Goal: Navigation & Orientation: Find specific page/section

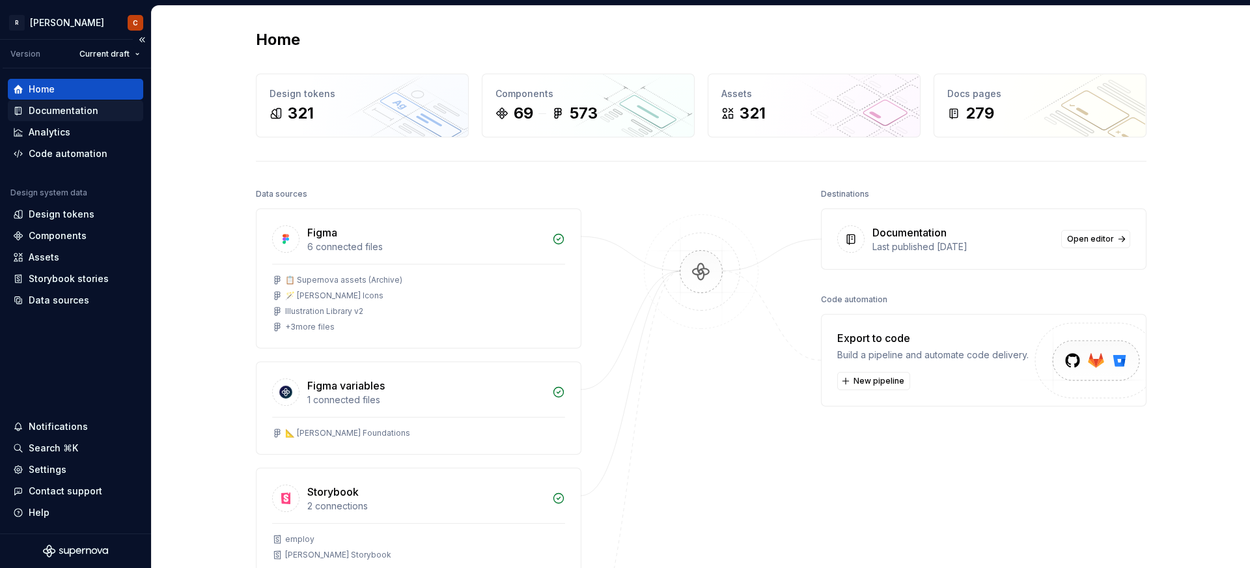
click at [80, 109] on div "Documentation" at bounding box center [64, 110] width 70 height 13
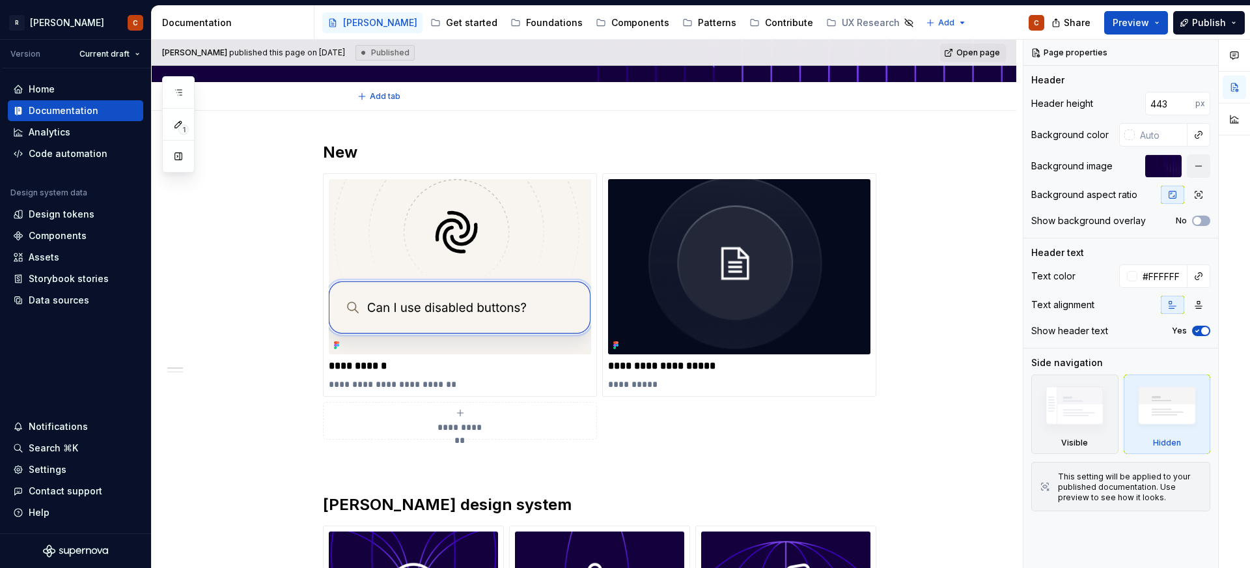
type textarea "*"
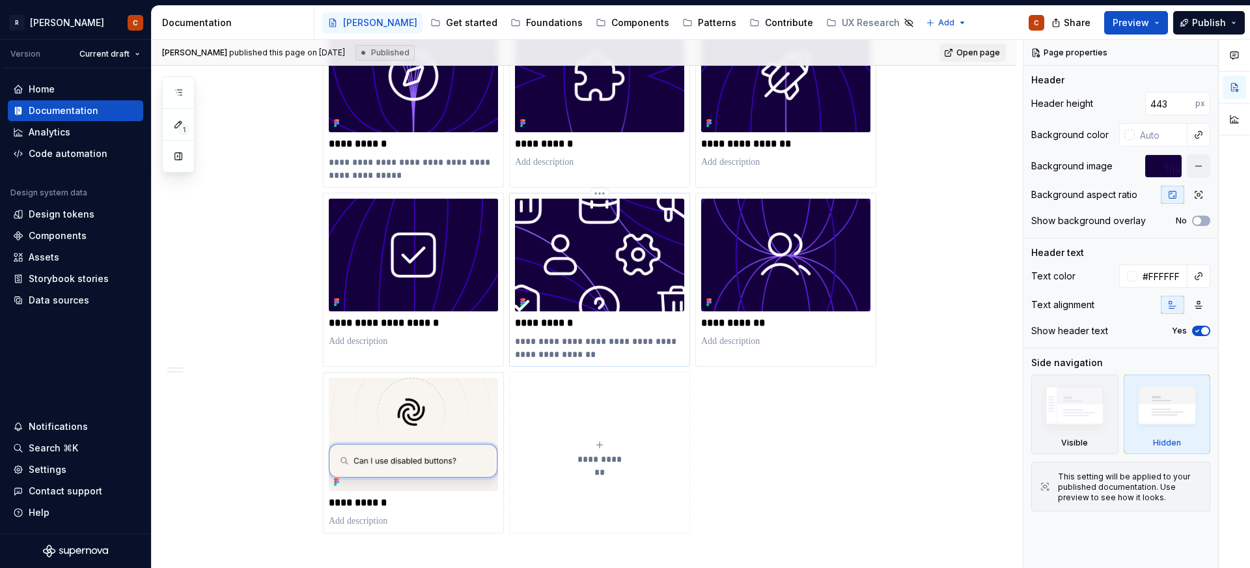
scroll to position [892, 0]
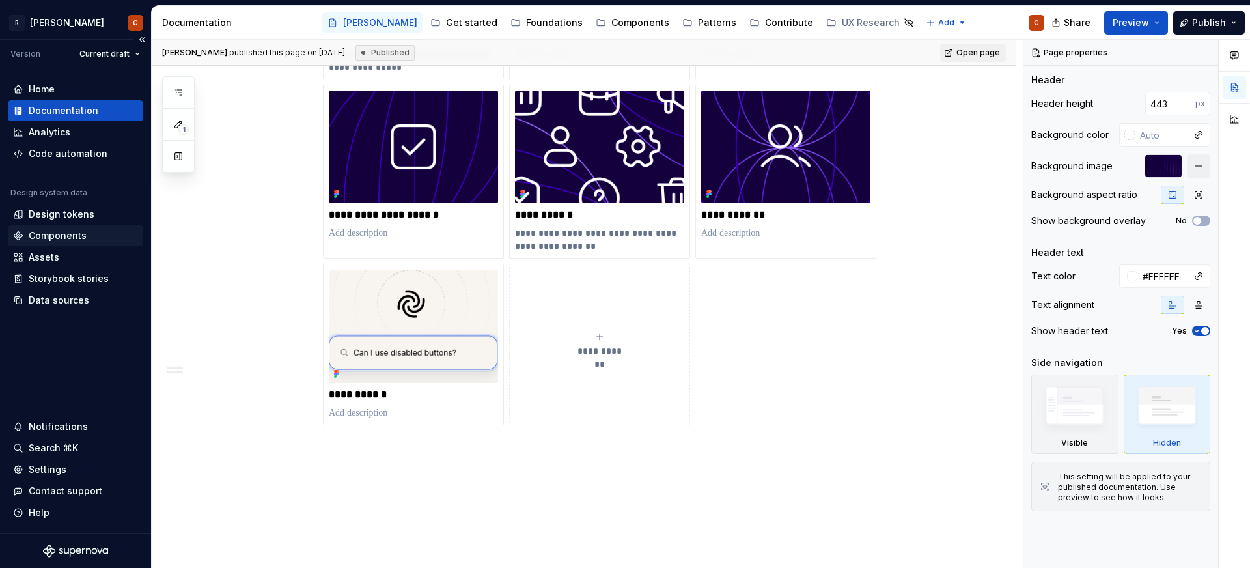
click at [76, 233] on div "Components" at bounding box center [58, 235] width 58 height 13
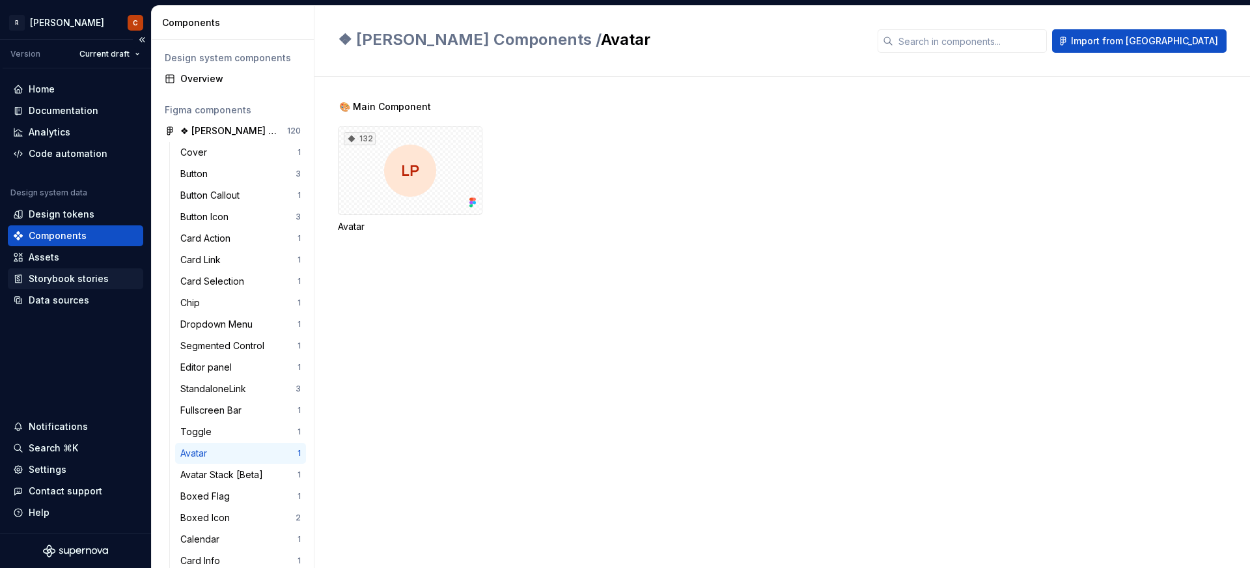
click at [88, 282] on div "Storybook stories" at bounding box center [69, 278] width 80 height 13
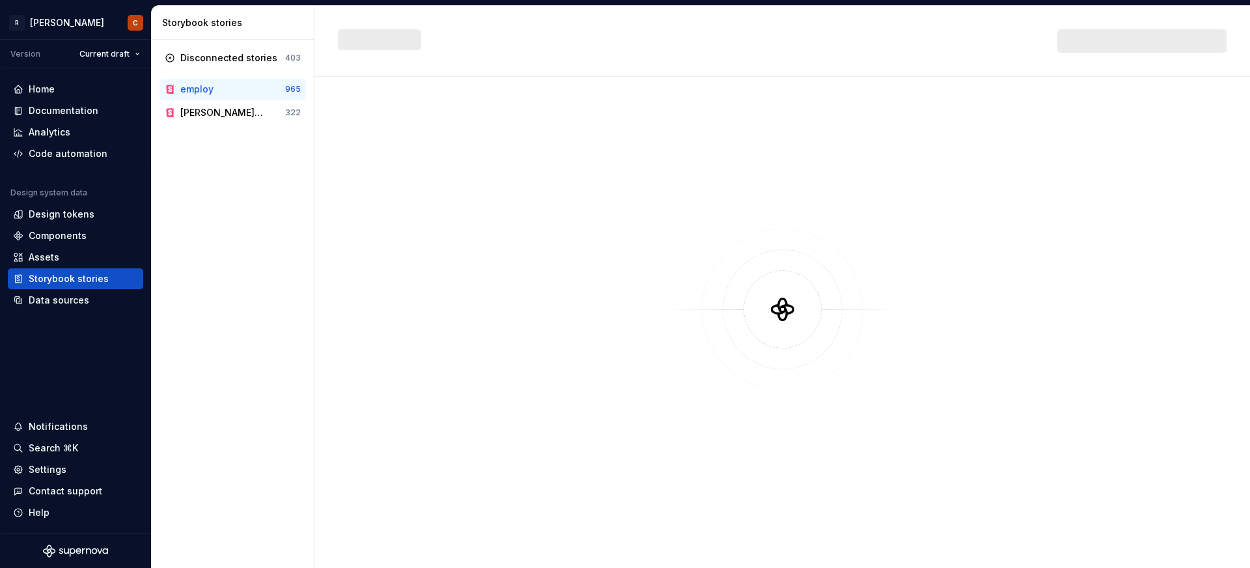
click at [256, 99] on div "employ 965 Norma Storybook 322" at bounding box center [232, 101] width 146 height 44
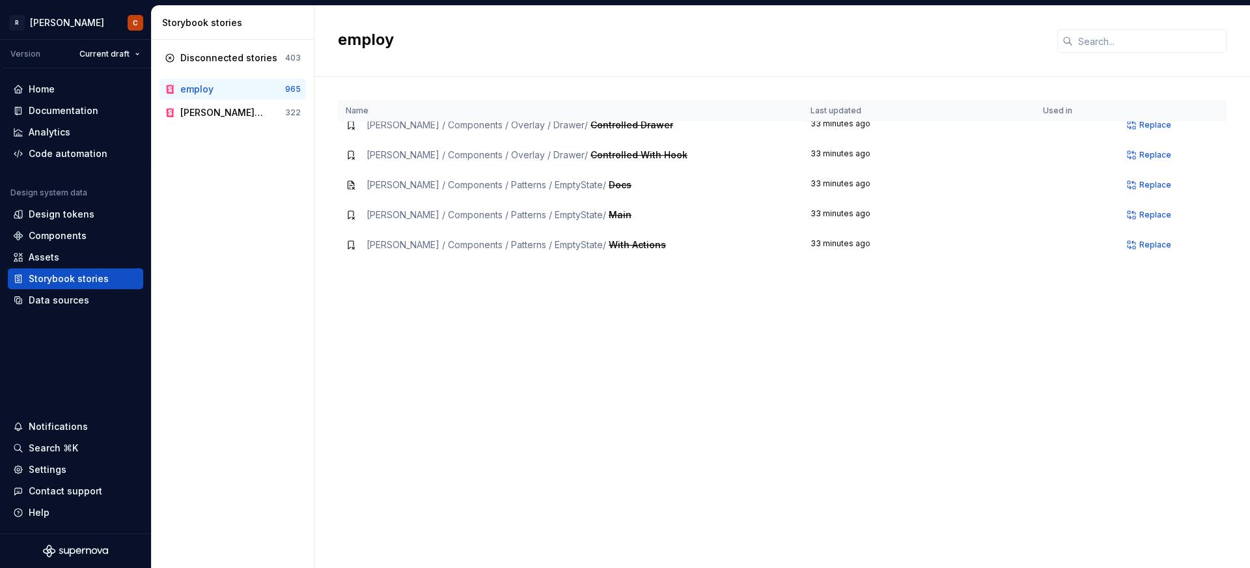
scroll to position [25289, 0]
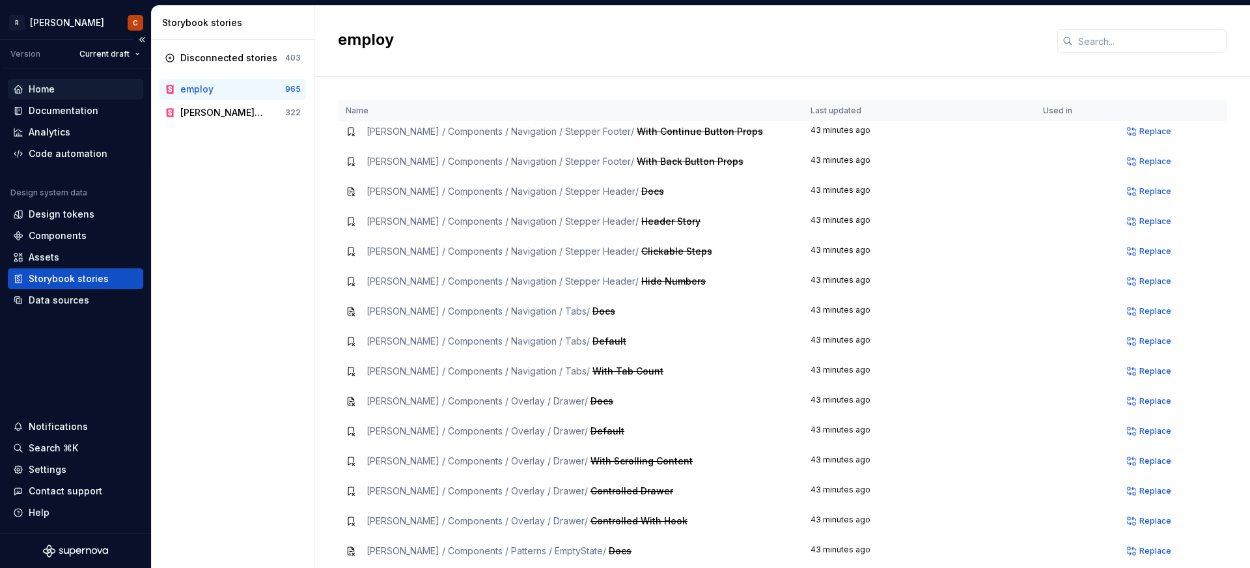
click at [38, 82] on div "Home" at bounding box center [75, 89] width 135 height 21
